Goal: Task Accomplishment & Management: Use online tool/utility

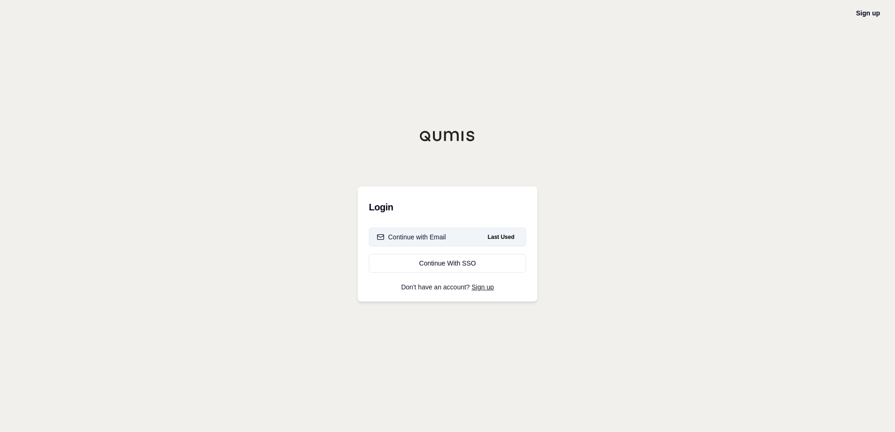
click at [433, 239] on div "Continue with Email" at bounding box center [411, 237] width 69 height 9
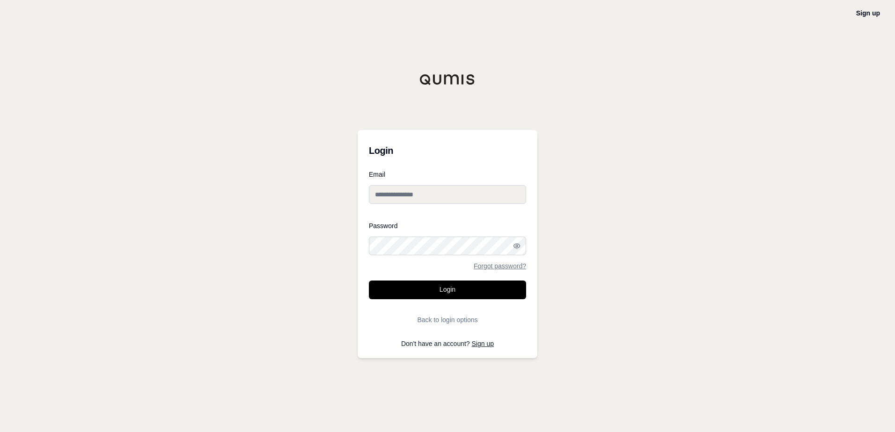
click at [452, 190] on input "Email" at bounding box center [447, 194] width 157 height 19
type input "**********"
click at [369, 255] on div at bounding box center [369, 255] width 0 height 0
click at [369, 281] on button "Login" at bounding box center [447, 290] width 157 height 19
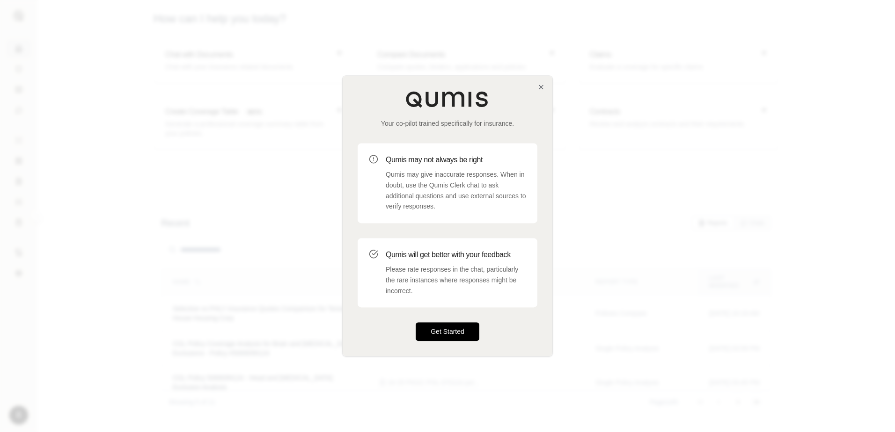
click at [458, 324] on button "Get Started" at bounding box center [448, 332] width 64 height 19
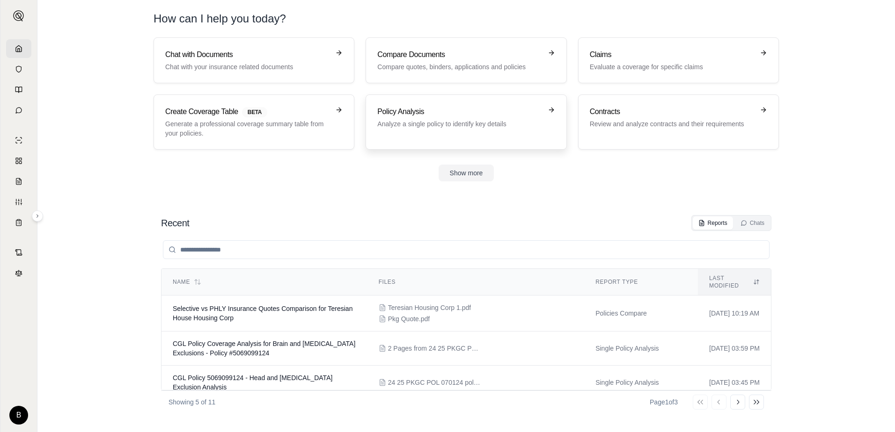
click at [525, 122] on p "Analyze a single policy to identify key details" at bounding box center [459, 123] width 164 height 9
click at [502, 66] on p "Compare quotes, binders, applications and policies" at bounding box center [459, 66] width 164 height 9
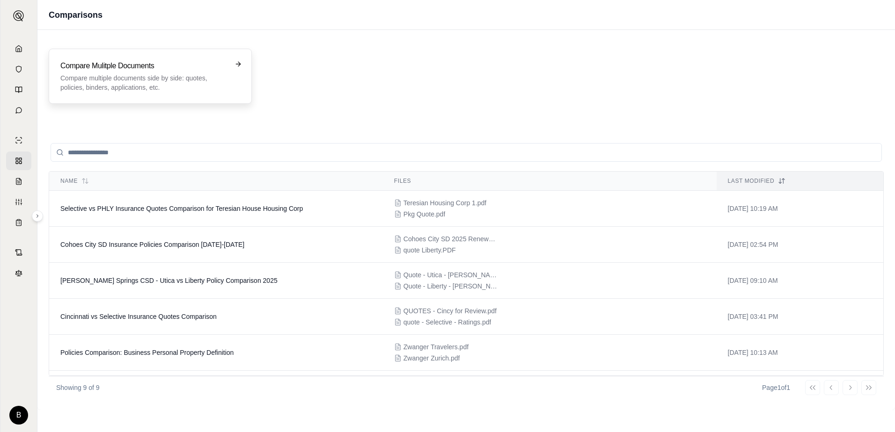
click at [201, 74] on p "Compare multiple documents side by side: quotes, policies, binders, application…" at bounding box center [143, 82] width 167 height 19
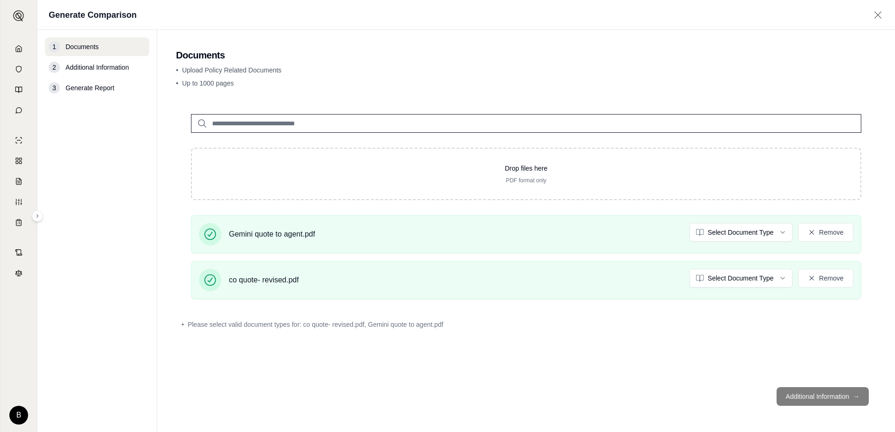
click at [837, 399] on footer "Additional Information →" at bounding box center [526, 397] width 700 height 34
click at [758, 235] on html "B Generate Comparison 1 Documents 2 Additional Information 3 Generate Report Do…" at bounding box center [447, 216] width 895 height 432
click at [756, 278] on html "Document type updated successfully B Generate Comparison 1 Documents 2 Addition…" at bounding box center [447, 216] width 895 height 432
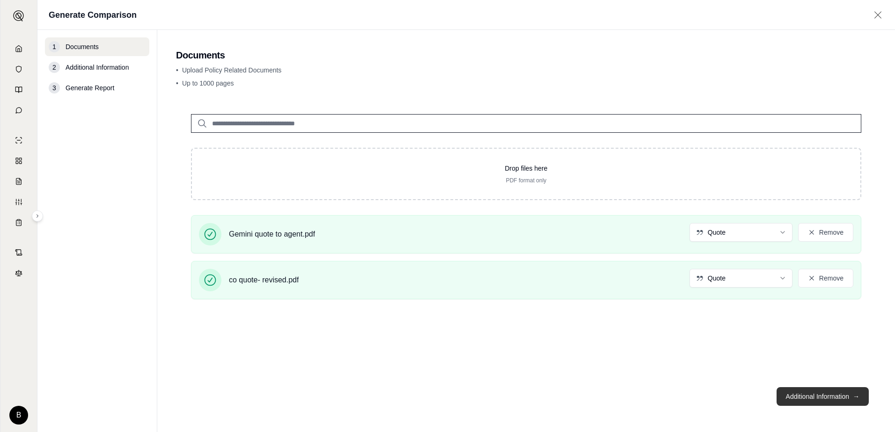
click at [829, 394] on button "Additional Information →" at bounding box center [822, 396] width 92 height 19
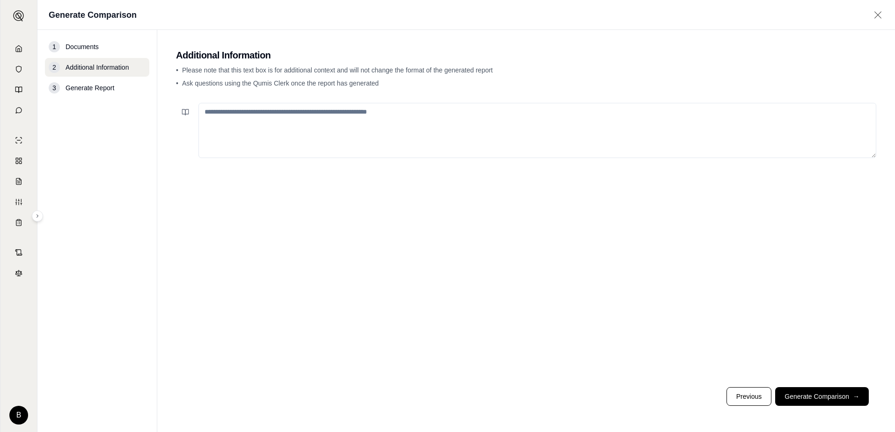
drag, startPoint x: 408, startPoint y: 124, endPoint x: 423, endPoint y: 122, distance: 14.6
click at [409, 123] on textarea at bounding box center [537, 130] width 678 height 55
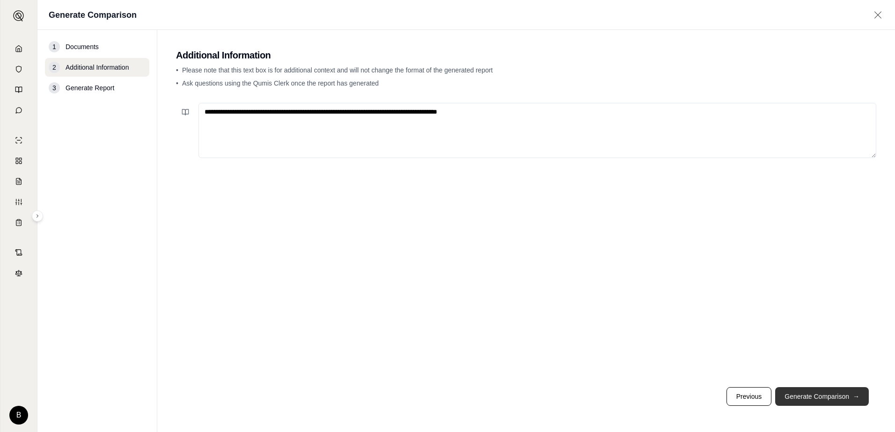
type textarea "**********"
click at [825, 388] on button "Generate Comparison →" at bounding box center [822, 396] width 94 height 19
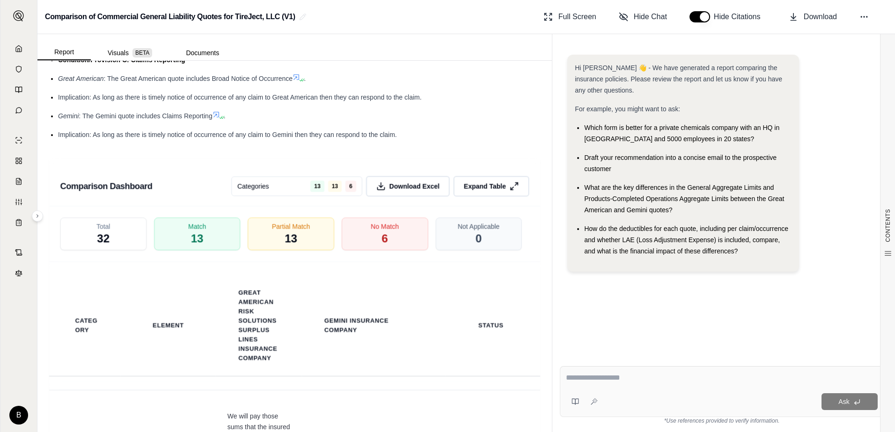
scroll to position [2155, 0]
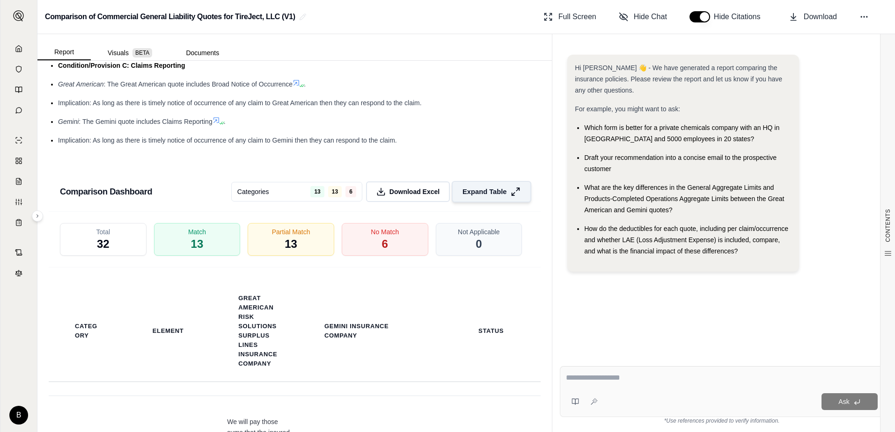
click at [492, 197] on button "Expand Table" at bounding box center [492, 192] width 80 height 22
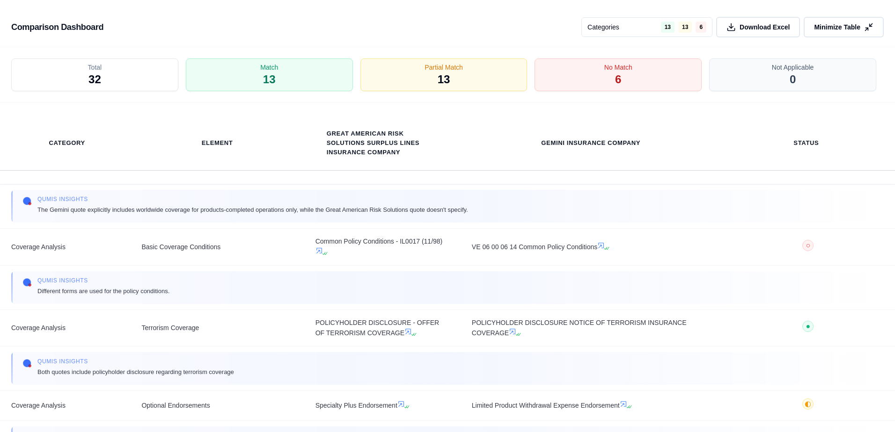
scroll to position [140, 0]
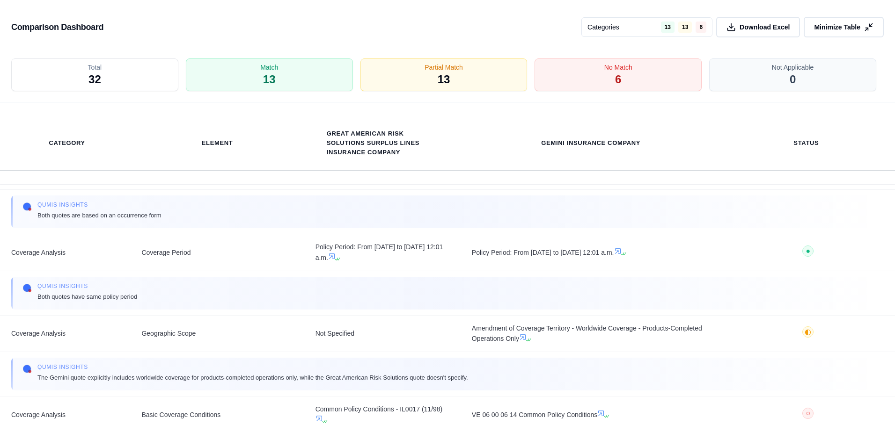
drag, startPoint x: 731, startPoint y: 29, endPoint x: 730, endPoint y: 39, distance: 9.4
click at [731, 30] on icon at bounding box center [730, 26] width 9 height 9
drag, startPoint x: 863, startPoint y: 21, endPoint x: 839, endPoint y: 77, distance: 60.8
click at [863, 22] on button "Minimize Table" at bounding box center [843, 27] width 80 height 21
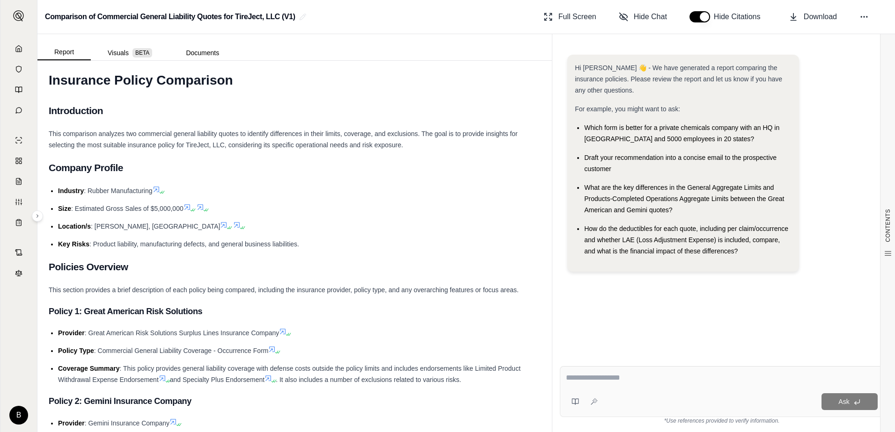
scroll to position [0, 0]
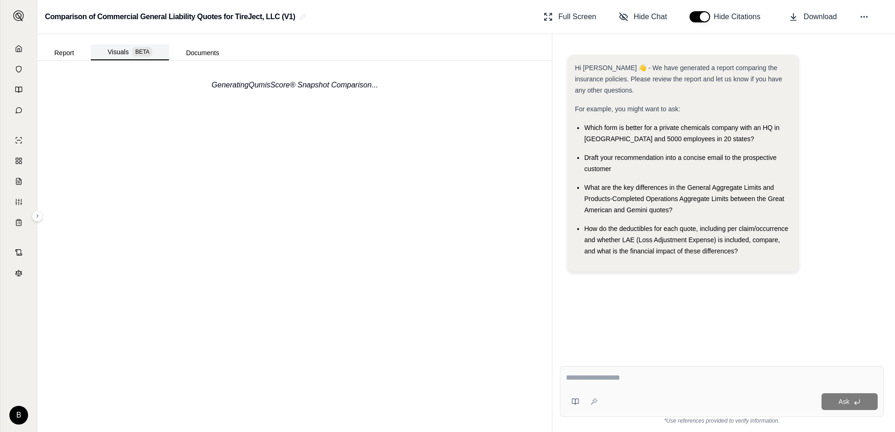
click at [128, 52] on button "Visuals BETA" at bounding box center [130, 52] width 78 height 16
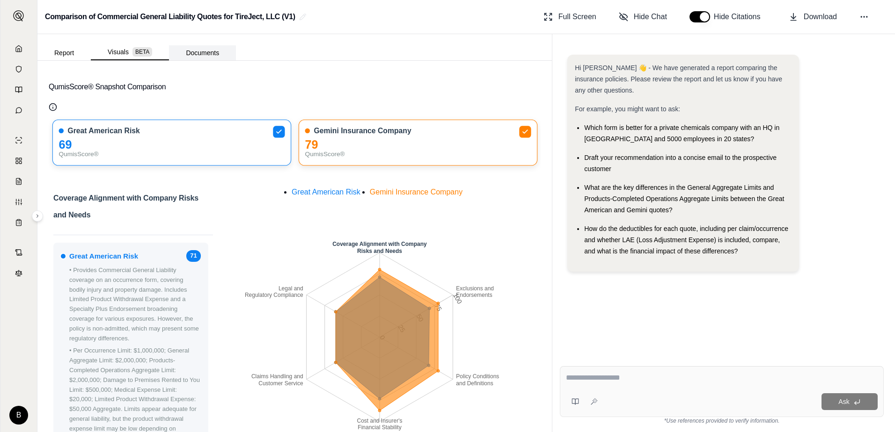
click at [192, 54] on button "Documents" at bounding box center [202, 52] width 67 height 15
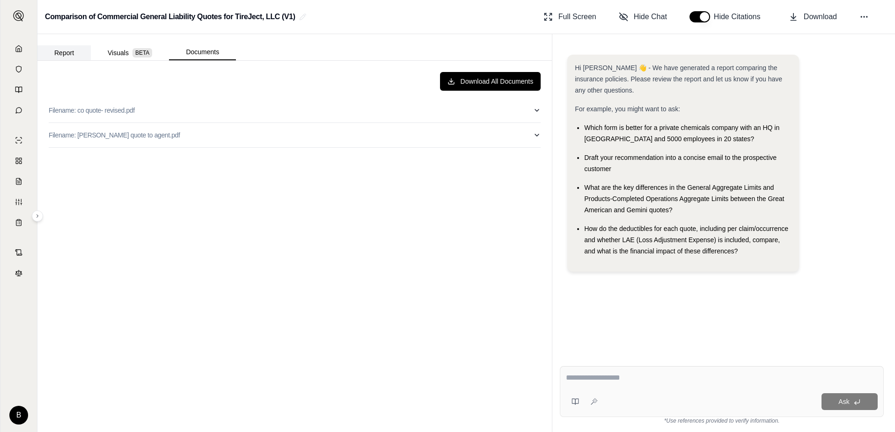
click at [65, 55] on button "Report" at bounding box center [63, 52] width 53 height 15
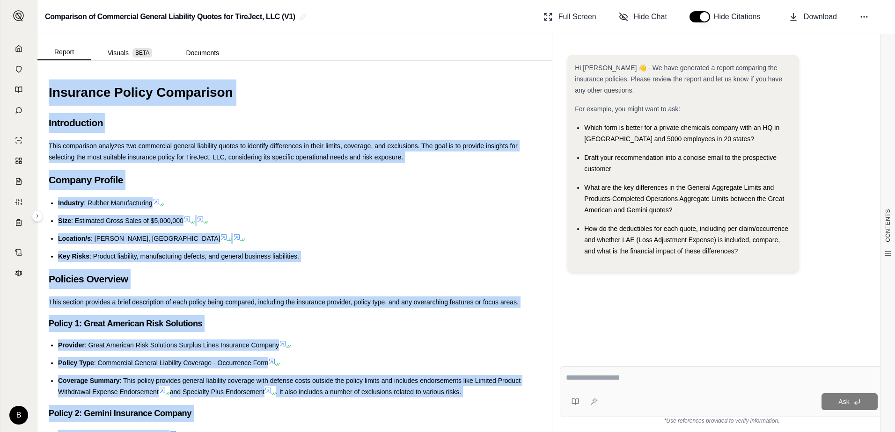
drag, startPoint x: 394, startPoint y: 385, endPoint x: 44, endPoint y: 84, distance: 461.9
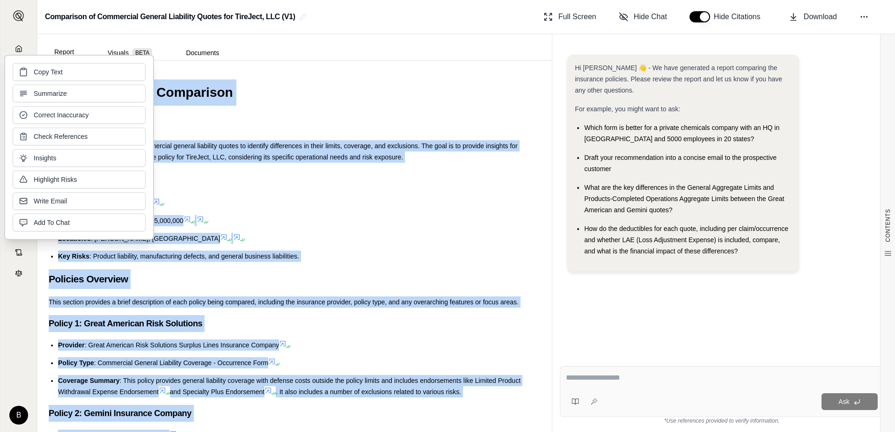
copy div "Insurance Policy Comparison Introduction This comparison analyzes two commercia…"
click at [116, 68] on button "Copy Text" at bounding box center [79, 71] width 133 height 18
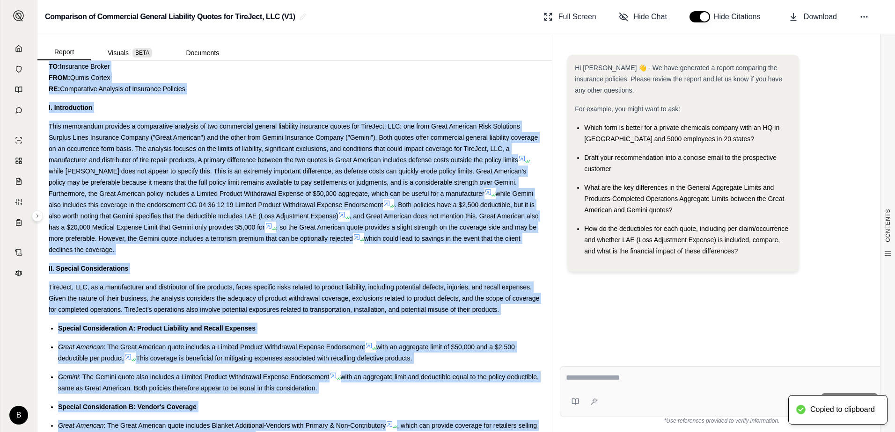
scroll to position [655, 0]
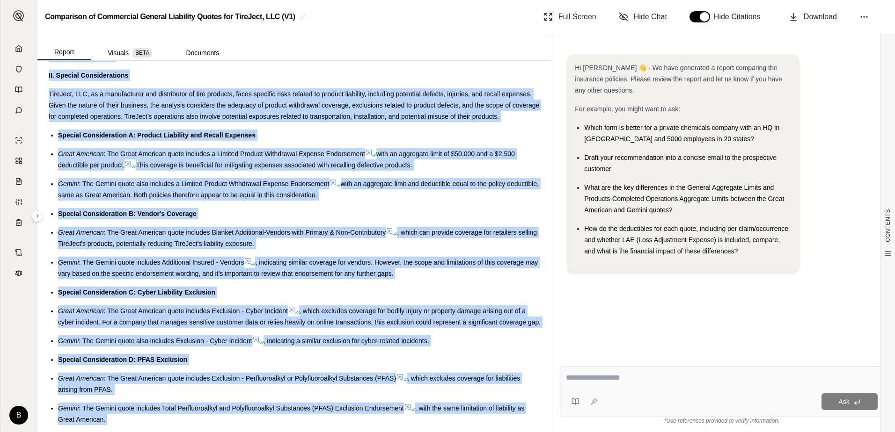
click at [624, 377] on textarea at bounding box center [722, 377] width 312 height 11
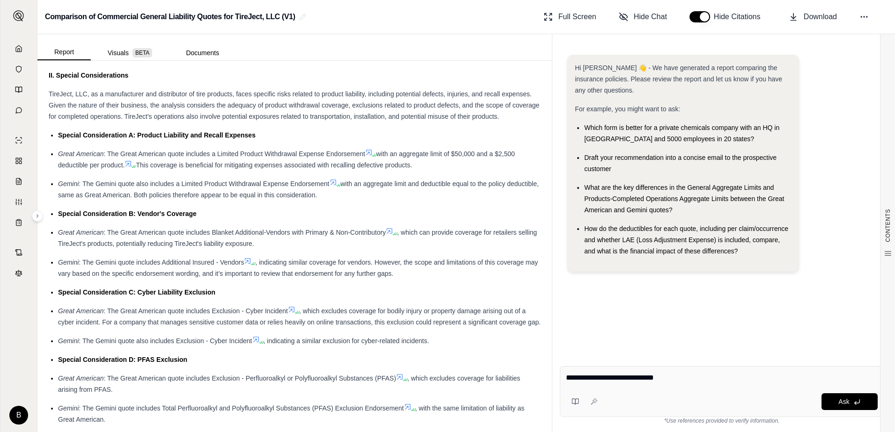
type textarea "**********"
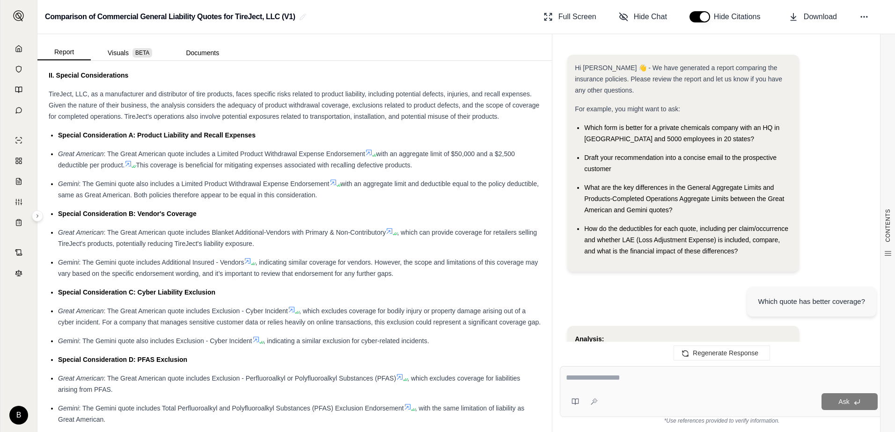
scroll to position [2192, 0]
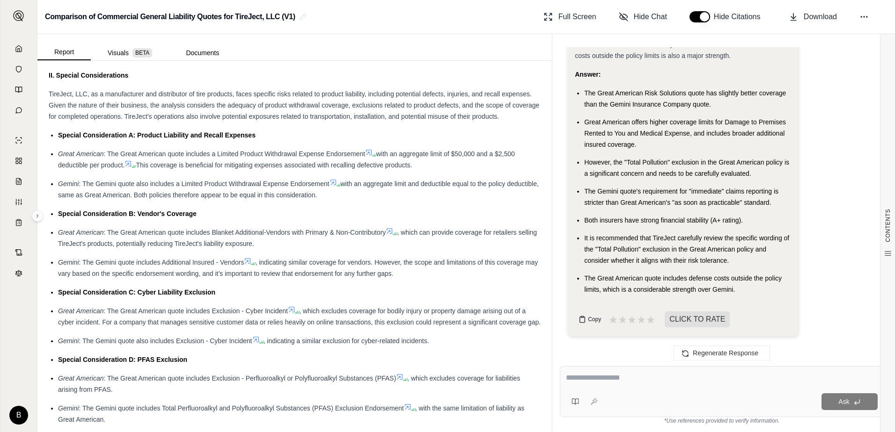
click at [584, 321] on icon at bounding box center [582, 320] width 5 height 6
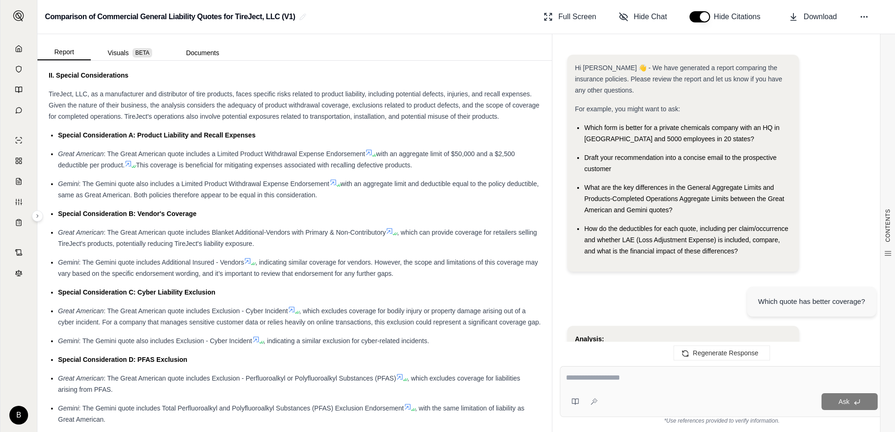
scroll to position [2269, 0]
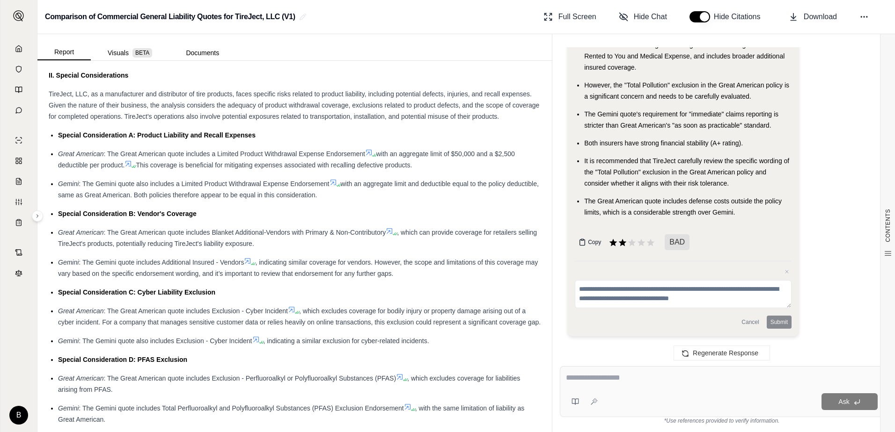
click at [587, 241] on button "Copy" at bounding box center [590, 242] width 30 height 19
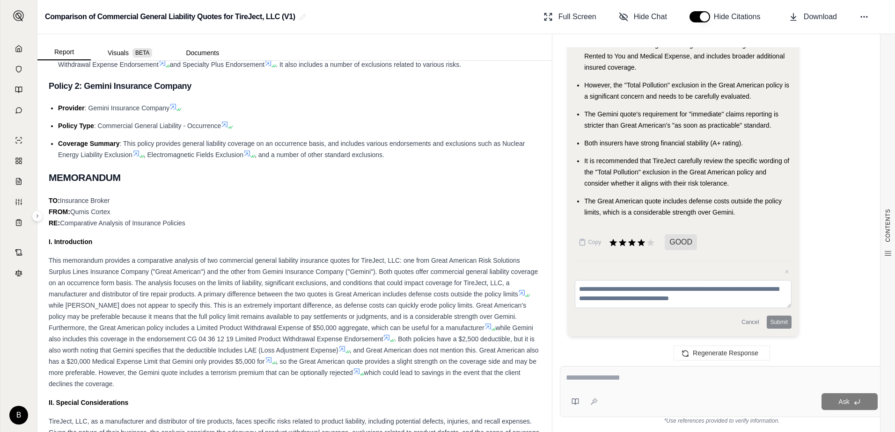
scroll to position [0, 0]
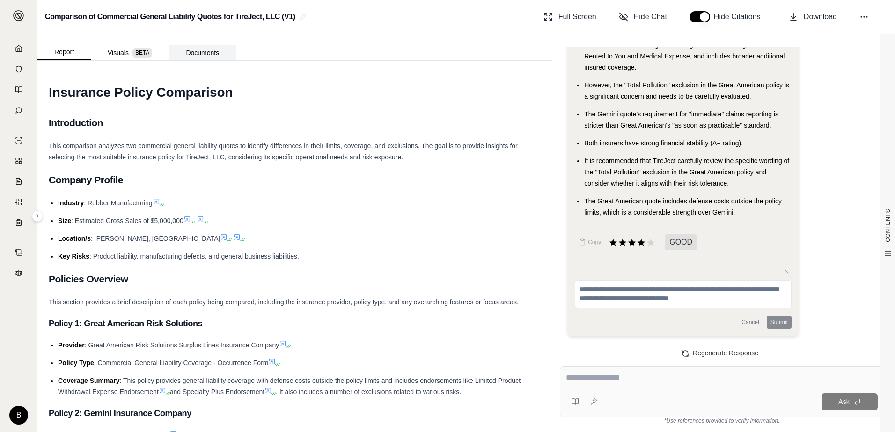
click at [207, 56] on button "Documents" at bounding box center [202, 52] width 67 height 15
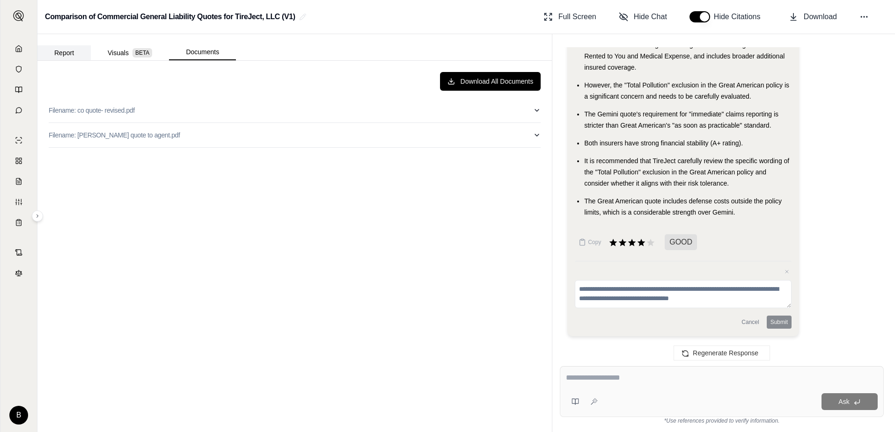
click at [77, 51] on button "Report" at bounding box center [63, 52] width 53 height 15
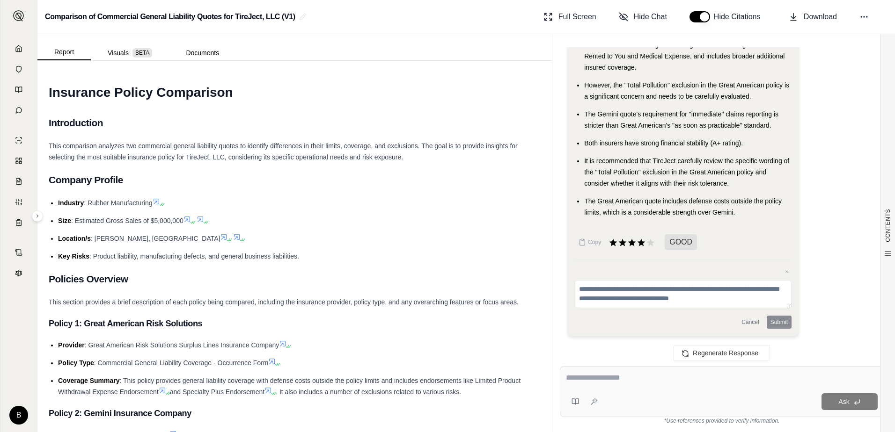
click at [22, 44] on link at bounding box center [18, 48] width 25 height 19
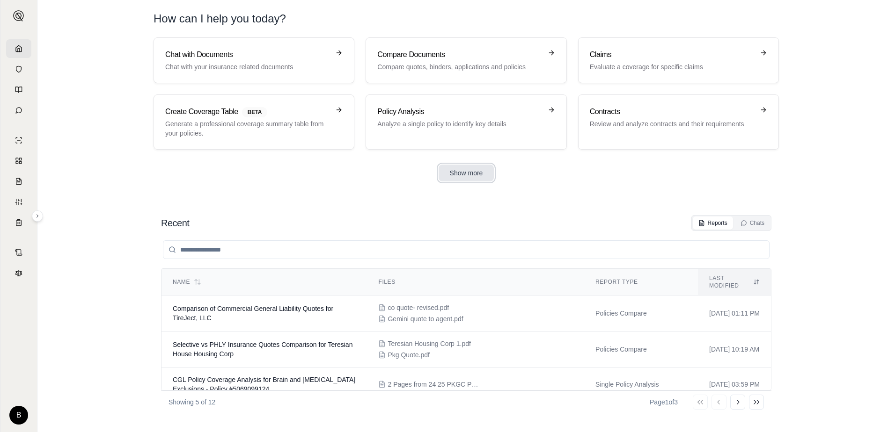
click at [474, 176] on button "Show more" at bounding box center [466, 173] width 56 height 17
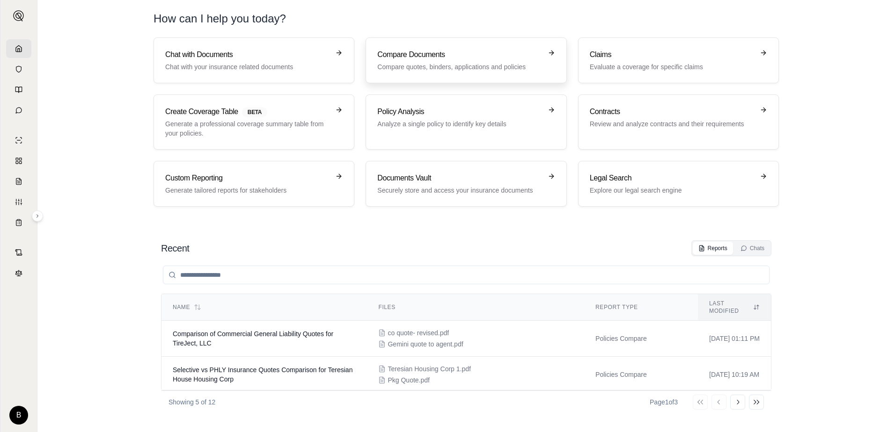
click at [500, 65] on p "Compare quotes, binders, applications and policies" at bounding box center [459, 66] width 164 height 9
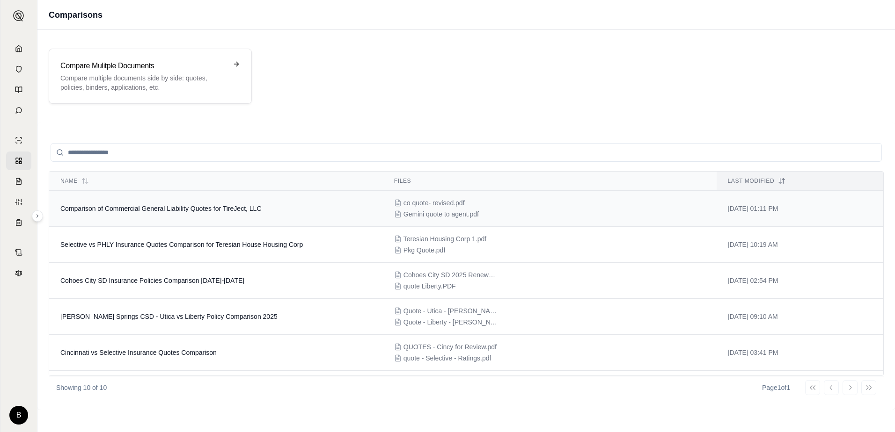
click at [208, 207] on span "Comparison of Commercial General Liability Quotes for TireJect, LLC" at bounding box center [160, 208] width 201 height 7
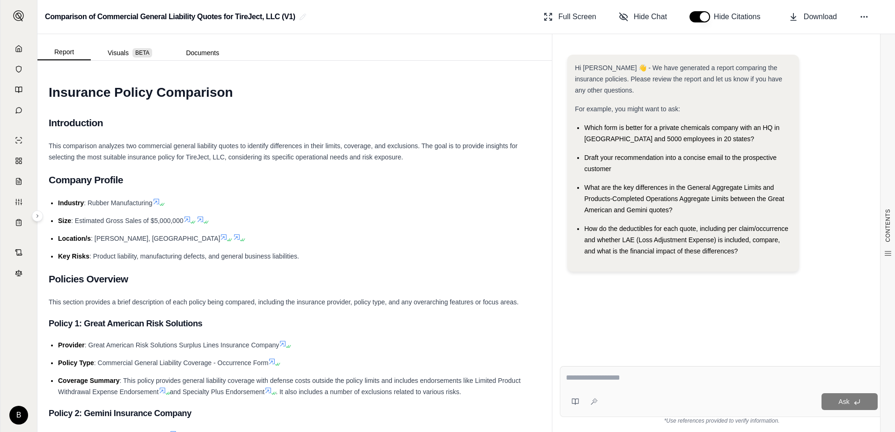
click at [647, 373] on textarea at bounding box center [722, 377] width 312 height 11
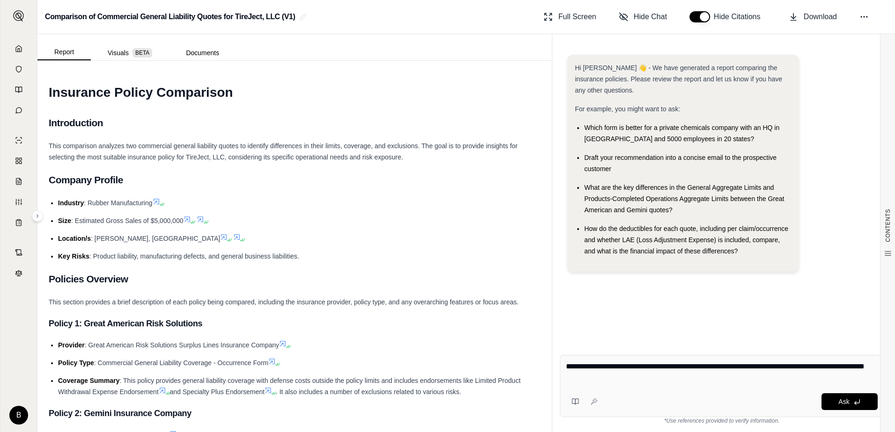
paste textarea "**********"
type textarea "**********"
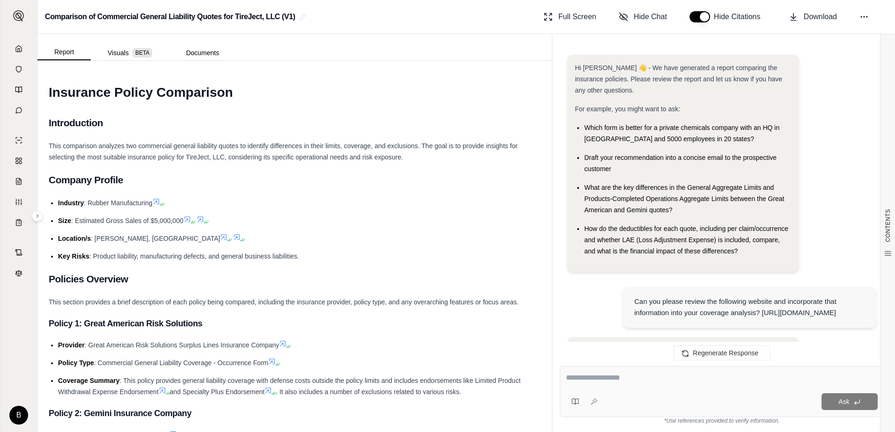
scroll to position [2341, 0]
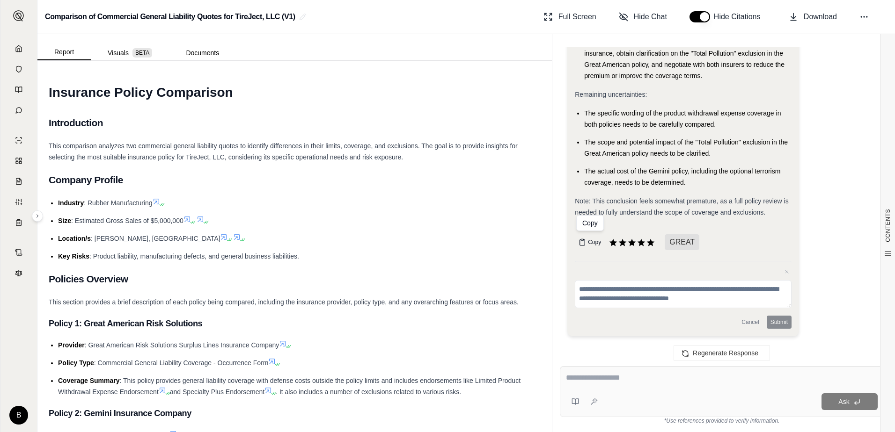
click at [589, 245] on span "Copy" at bounding box center [594, 242] width 13 height 7
click at [697, 372] on div "Ask" at bounding box center [722, 391] width 324 height 51
type textarea "**********"
